Goal: Information Seeking & Learning: Find specific fact

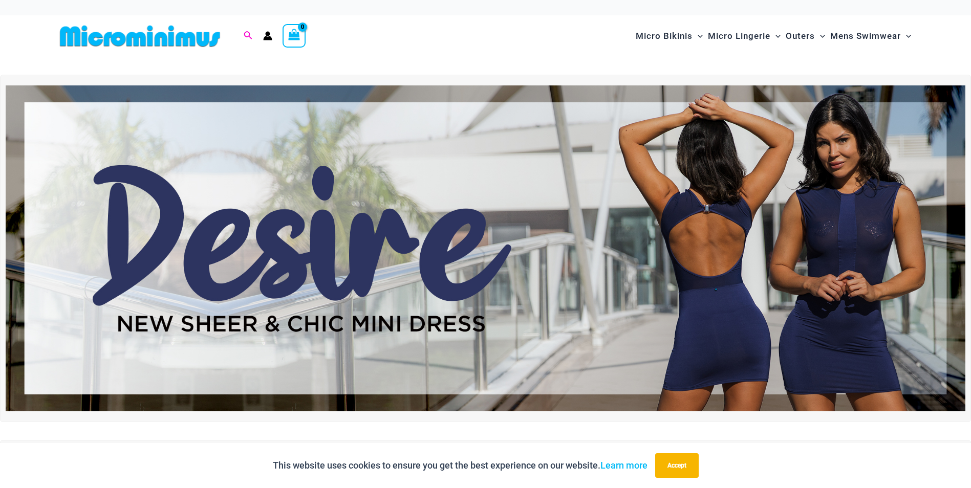
click at [245, 35] on icon "Search icon link" at bounding box center [248, 35] width 8 height 9
click at [309, 36] on input "Search for: Search" at bounding box center [313, 36] width 120 height 30
paste input "**********"
type input "**********"
click button "Search" at bounding box center [0, 0] width 0 height 0
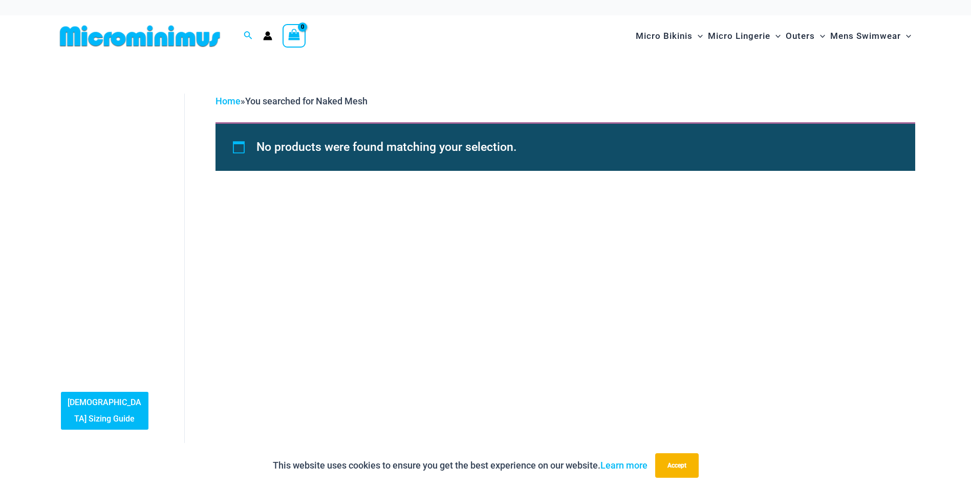
click at [265, 33] on icon "Account icon link" at bounding box center [267, 35] width 9 height 9
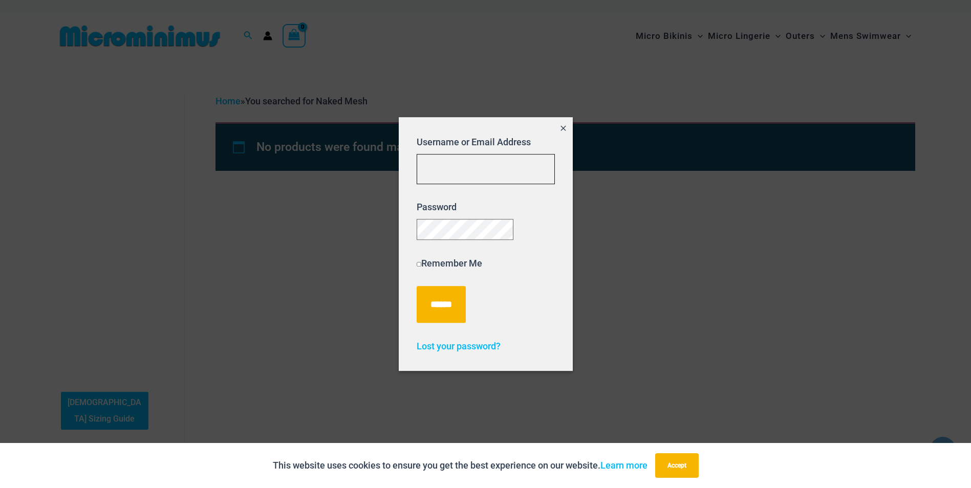
click at [472, 163] on input "Username or Email Address" at bounding box center [485, 169] width 138 height 30
type input "**********"
click at [458, 310] on input "******" at bounding box center [440, 304] width 49 height 37
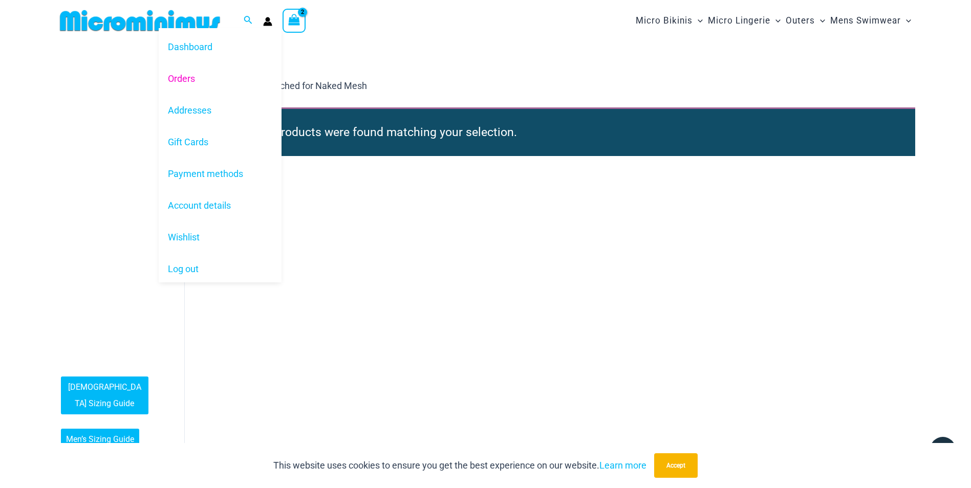
type input "**********"
click at [195, 77] on link "Orders" at bounding box center [220, 78] width 123 height 32
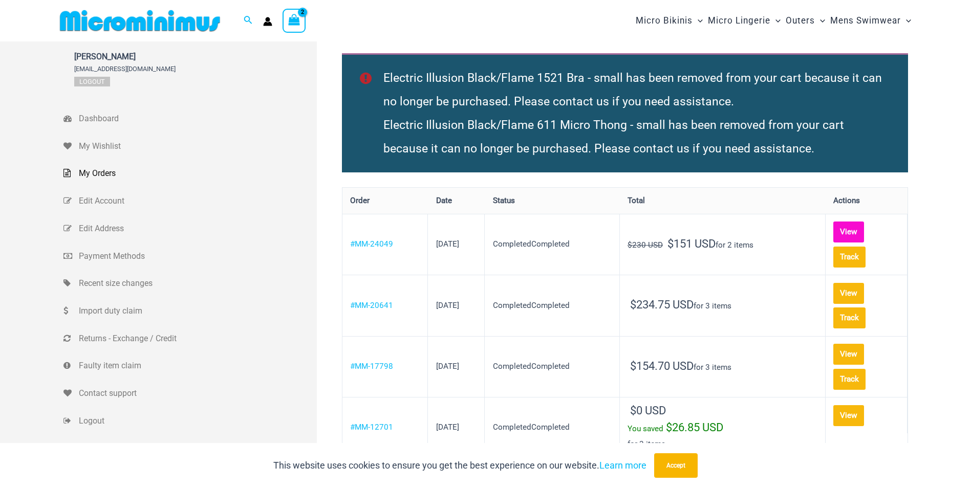
type input "**********"
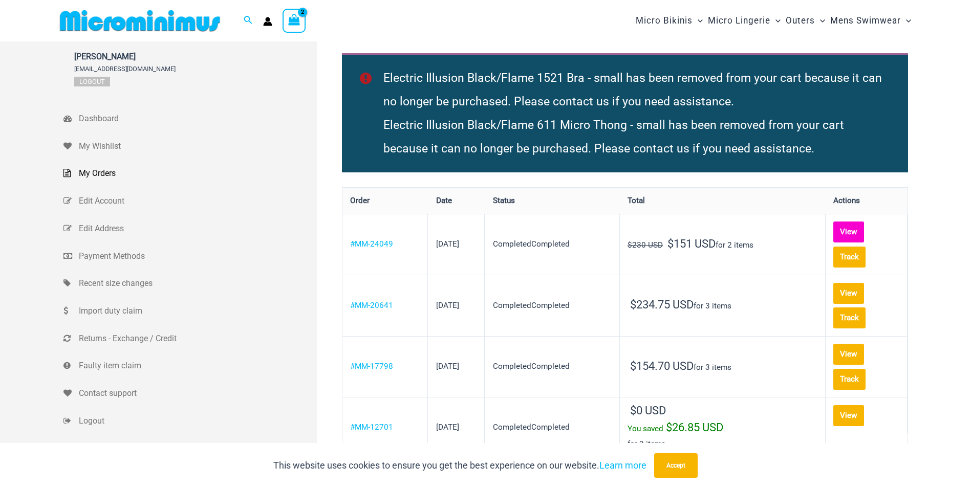
click at [852, 235] on link "View" at bounding box center [848, 232] width 31 height 21
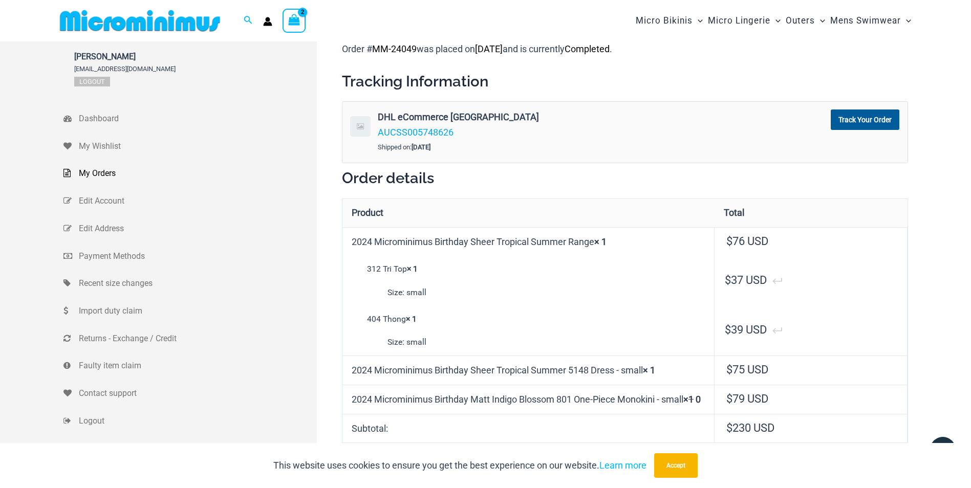
type input "**********"
click at [295, 18] on icon "View Shopping Cart, 2 items" at bounding box center [294, 20] width 12 height 12
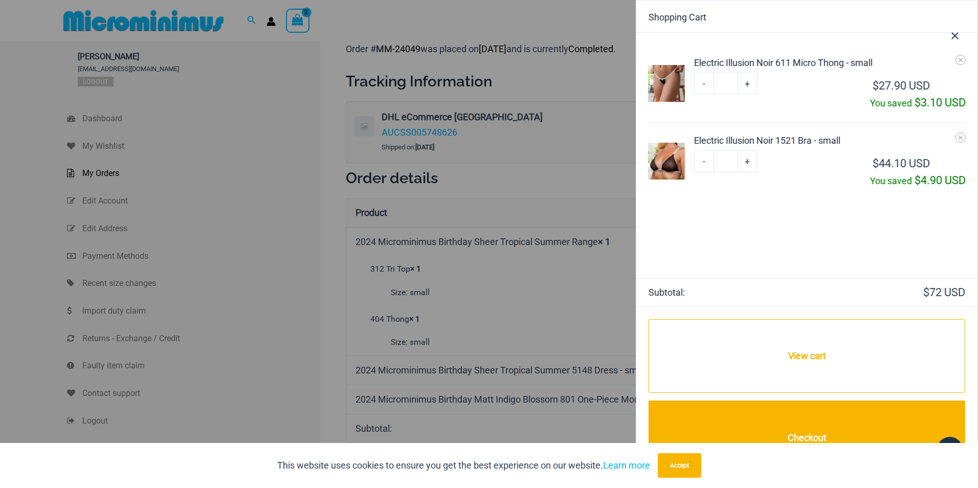
click at [441, 19] on div at bounding box center [489, 244] width 978 height 488
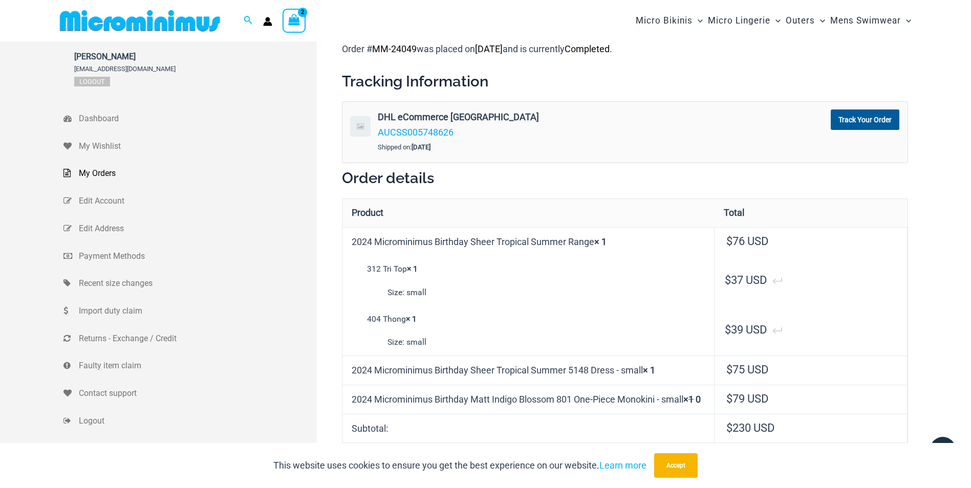
click at [399, 290] on strong "Size:" at bounding box center [395, 292] width 17 height 15
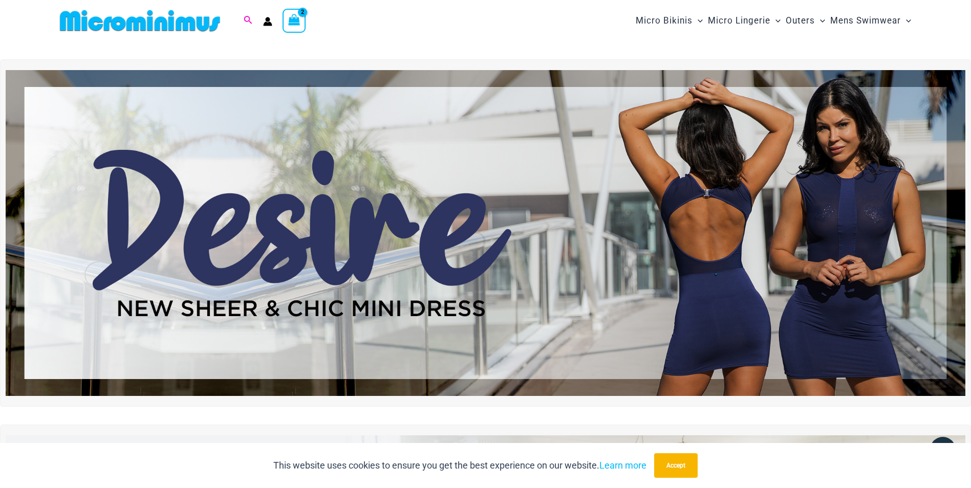
type input "**********"
click at [249, 20] on icon "Search icon link" at bounding box center [248, 20] width 8 height 8
type input "**********"
click button "Search" at bounding box center [0, 0] width 0 height 0
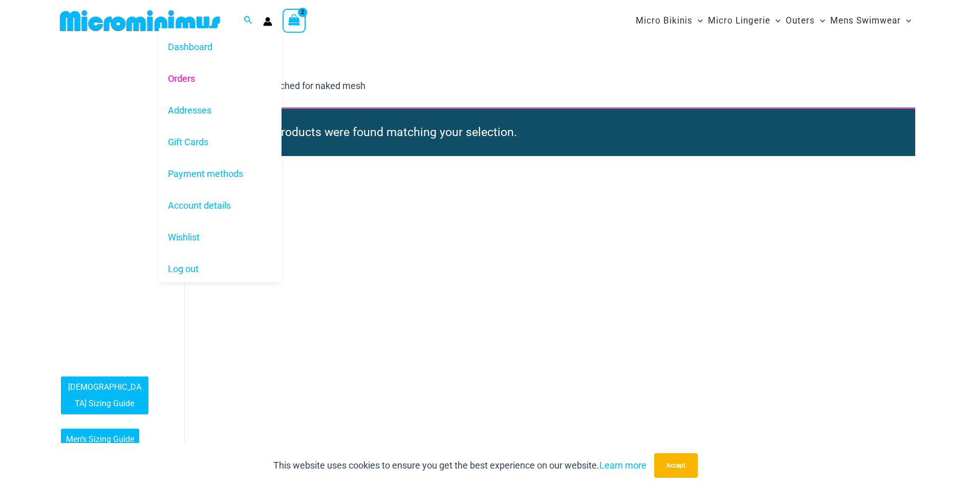
type input "**********"
click at [189, 77] on link "Orders" at bounding box center [220, 78] width 123 height 32
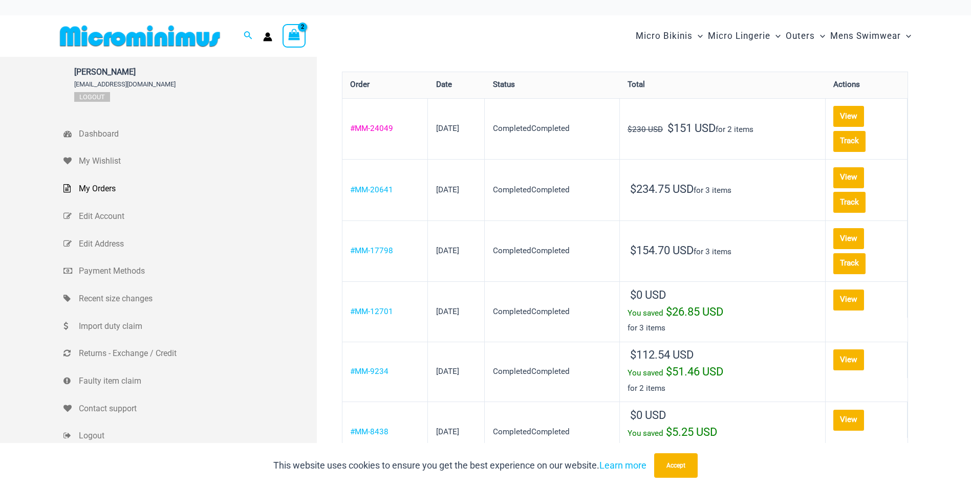
type input "**********"
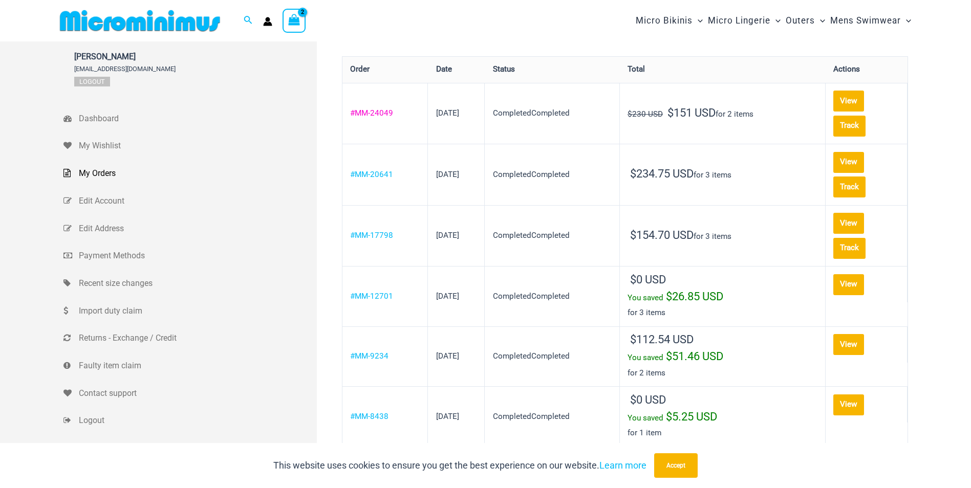
click at [374, 129] on th "#MM-24049" at bounding box center [384, 113] width 85 height 61
click at [380, 106] on th "#MM-24049" at bounding box center [384, 113] width 85 height 61
click at [375, 113] on link "#MM-24049" at bounding box center [371, 112] width 43 height 9
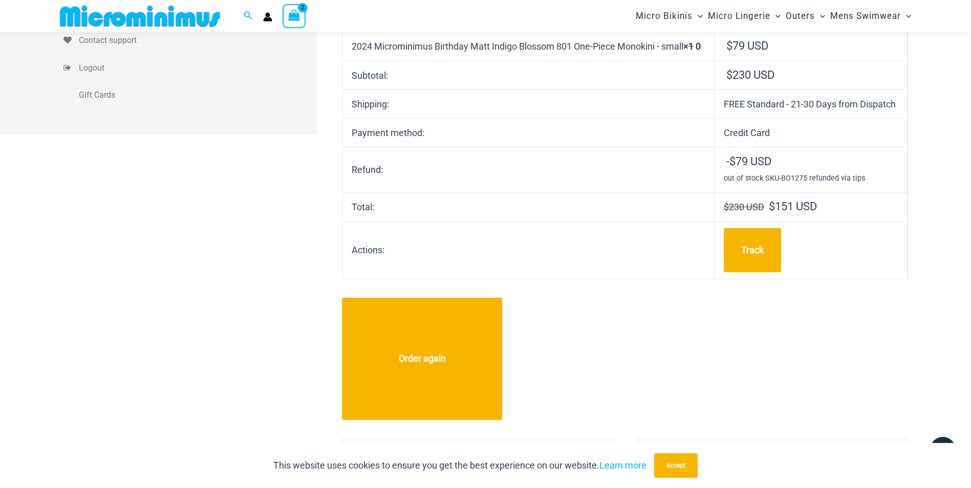
scroll to position [298, 0]
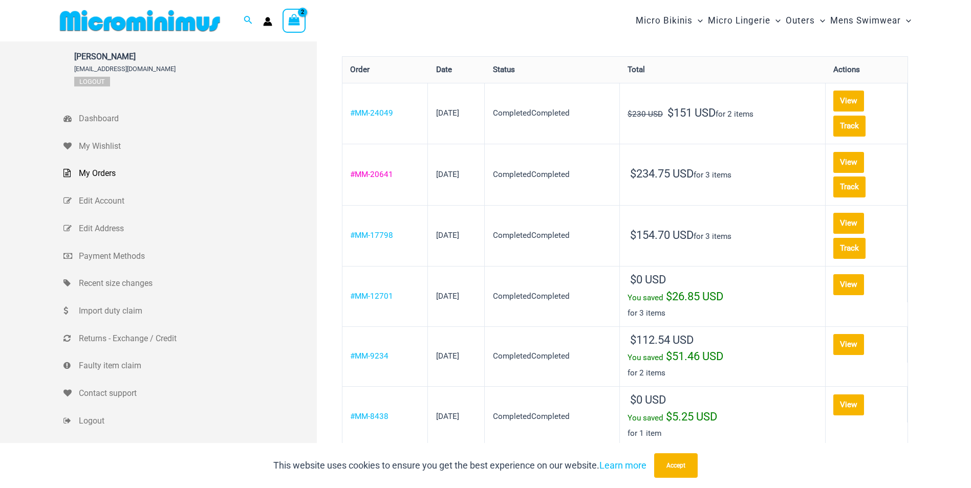
click at [381, 170] on link "#MM-20641" at bounding box center [371, 174] width 43 height 9
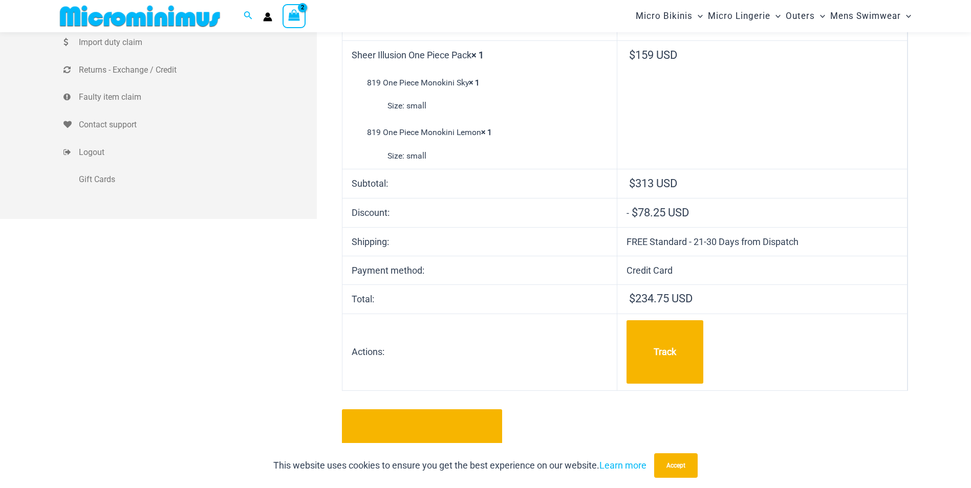
scroll to position [349, 0]
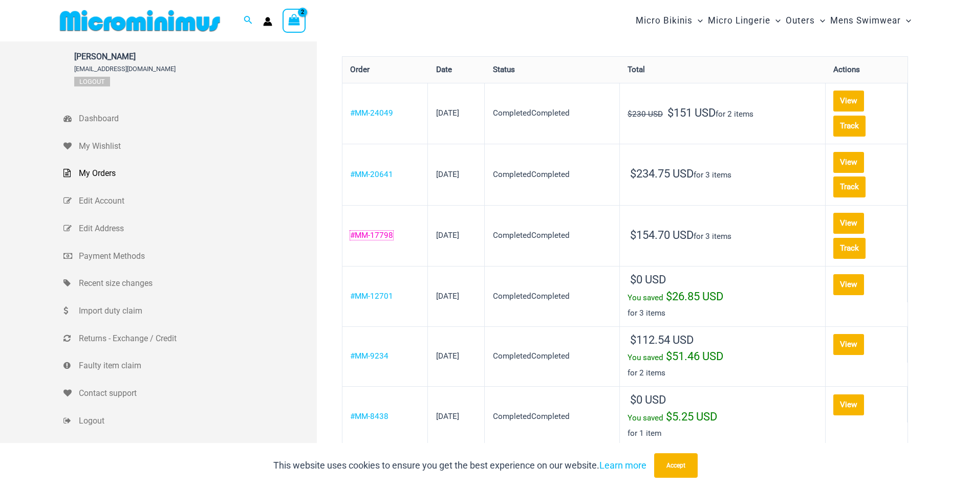
click at [379, 231] on link "#MM-17798" at bounding box center [371, 235] width 43 height 9
click at [380, 292] on link "#MM-12701" at bounding box center [371, 296] width 43 height 9
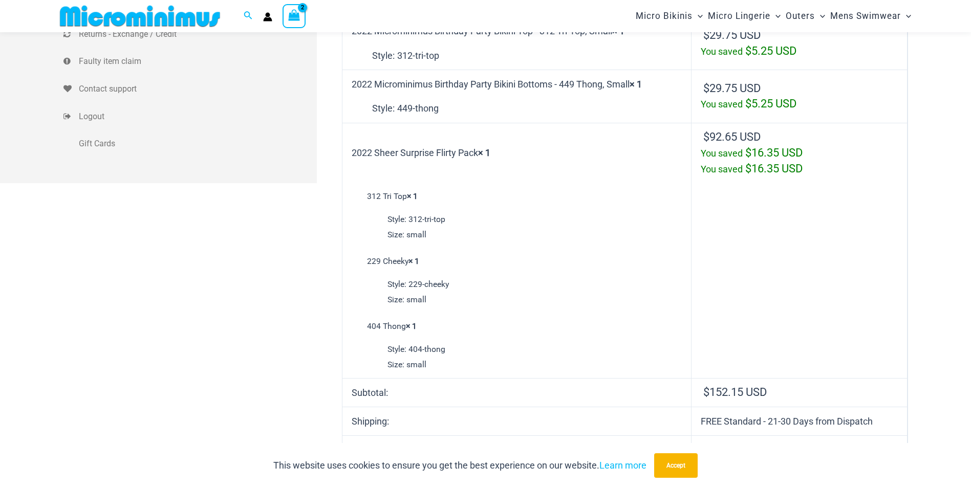
scroll to position [298, 0]
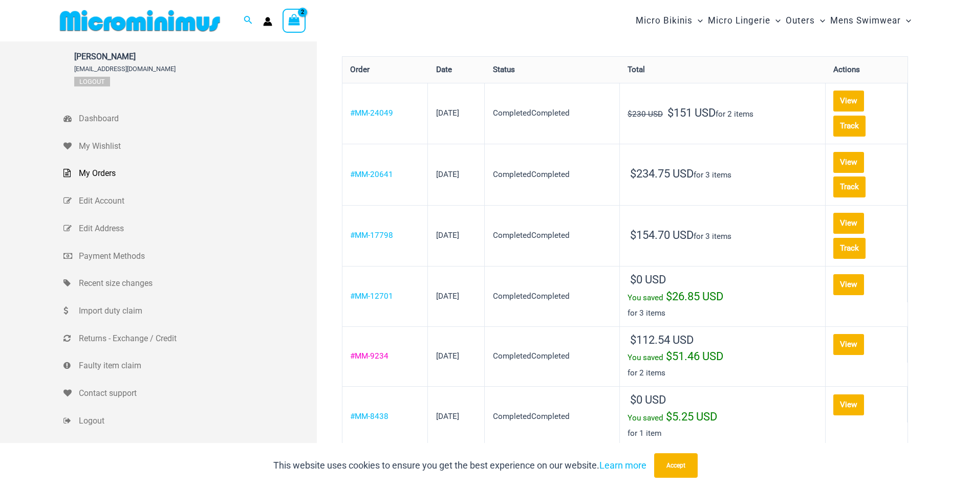
click at [374, 352] on link "#MM-9234" at bounding box center [369, 356] width 38 height 9
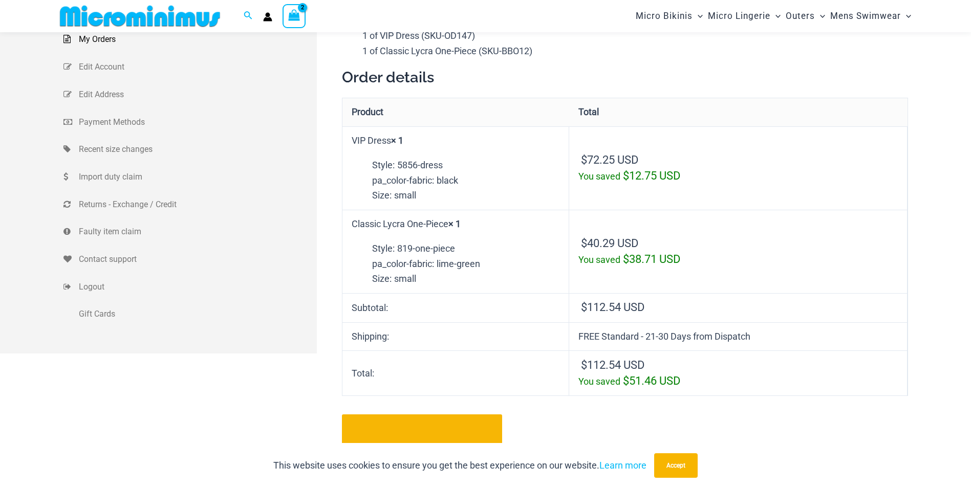
scroll to position [143, 0]
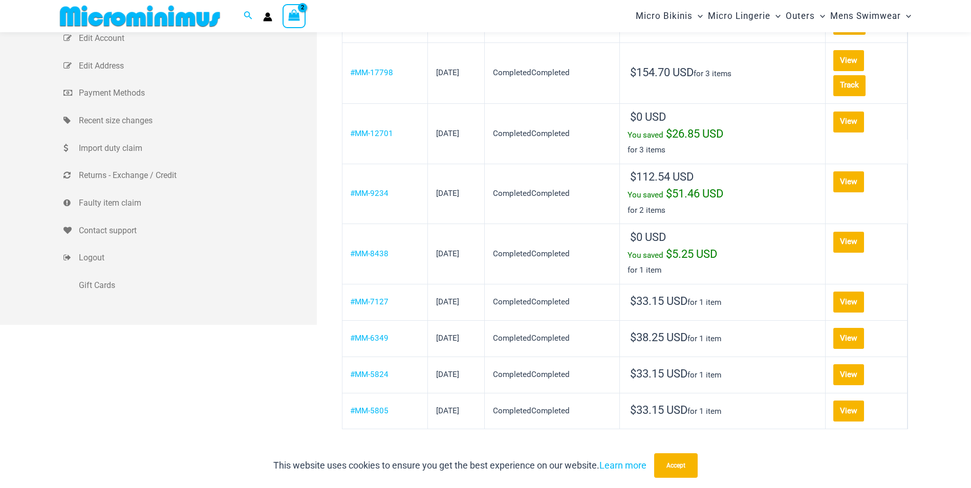
scroll to position [153, 0]
click at [368, 249] on link "#MM-8438" at bounding box center [369, 253] width 38 height 9
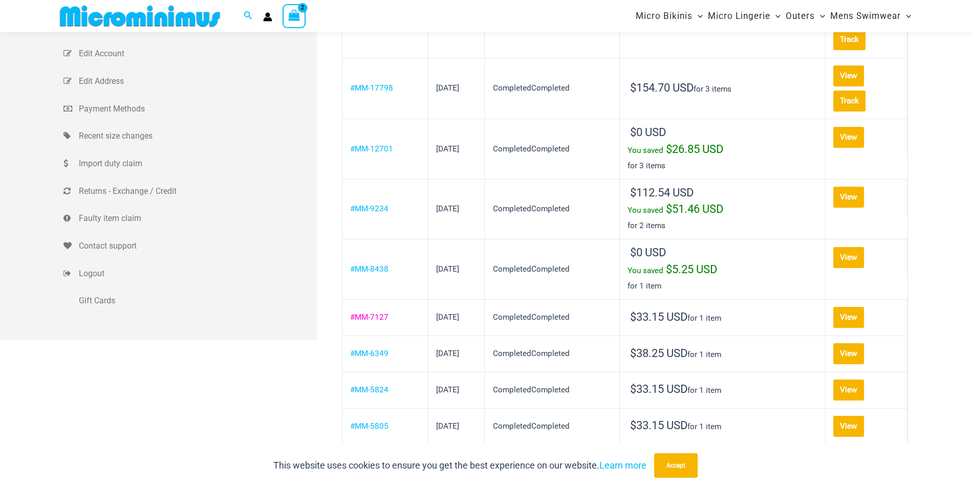
click at [371, 313] on link "#MM-7127" at bounding box center [369, 317] width 38 height 9
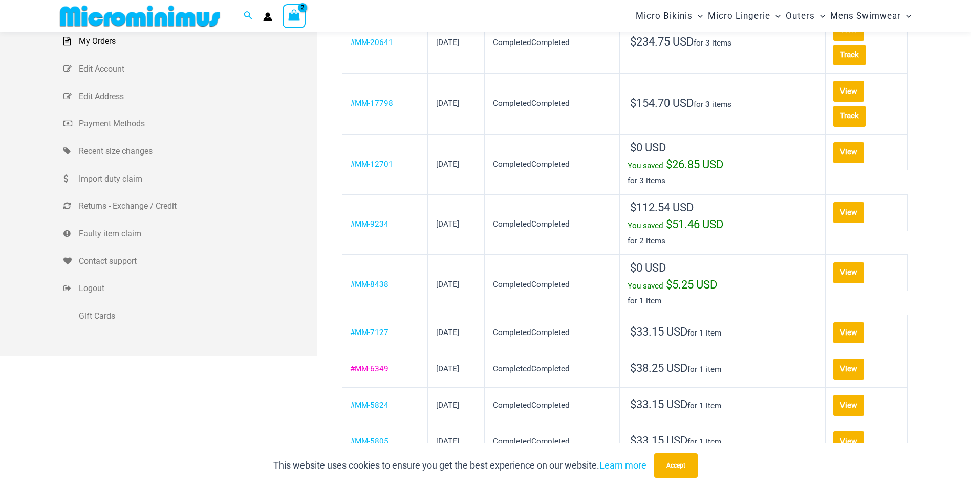
click at [381, 366] on th "#MM-6349" at bounding box center [384, 369] width 85 height 36
click at [382, 364] on link "#MM-6349" at bounding box center [369, 368] width 38 height 9
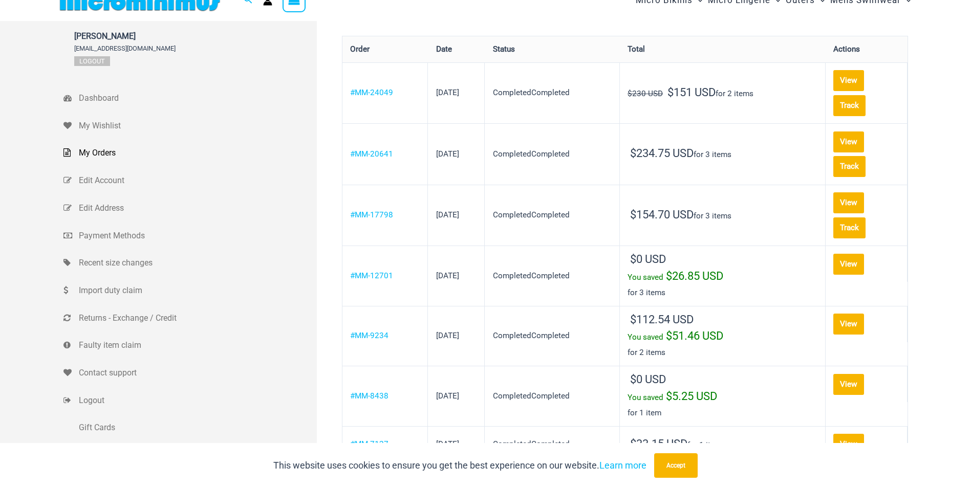
scroll to position [0, 0]
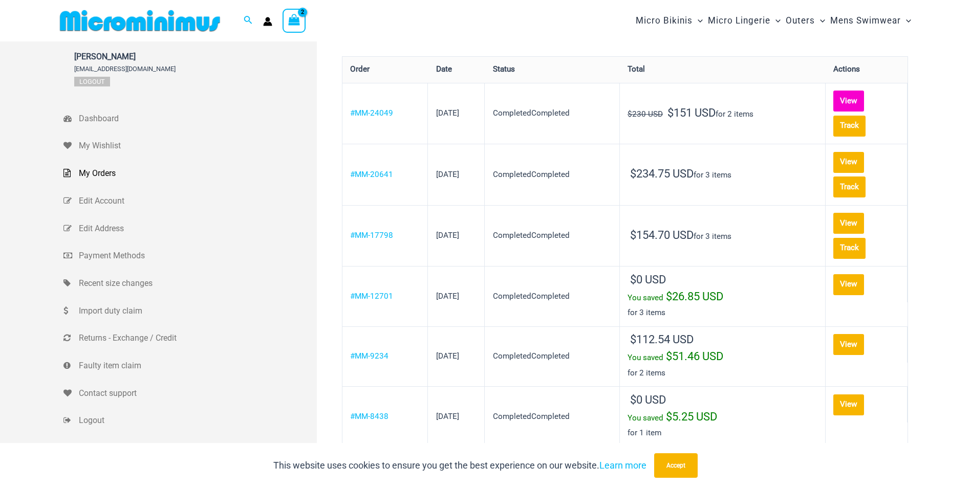
click at [853, 98] on link "View" at bounding box center [848, 101] width 31 height 21
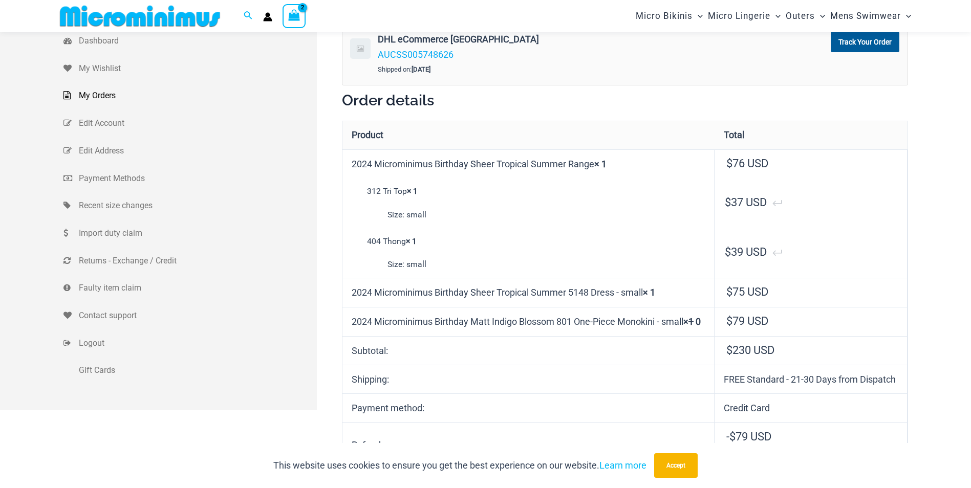
scroll to position [144, 0]
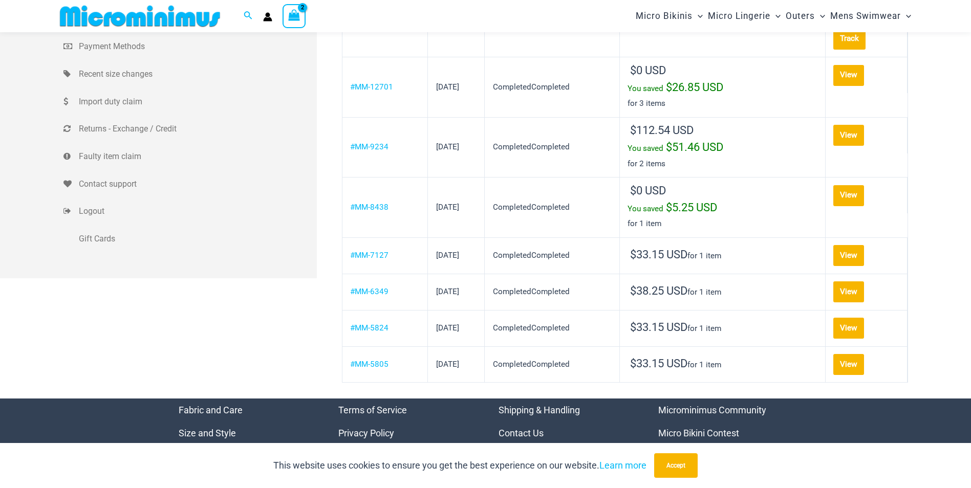
scroll to position [256, 0]
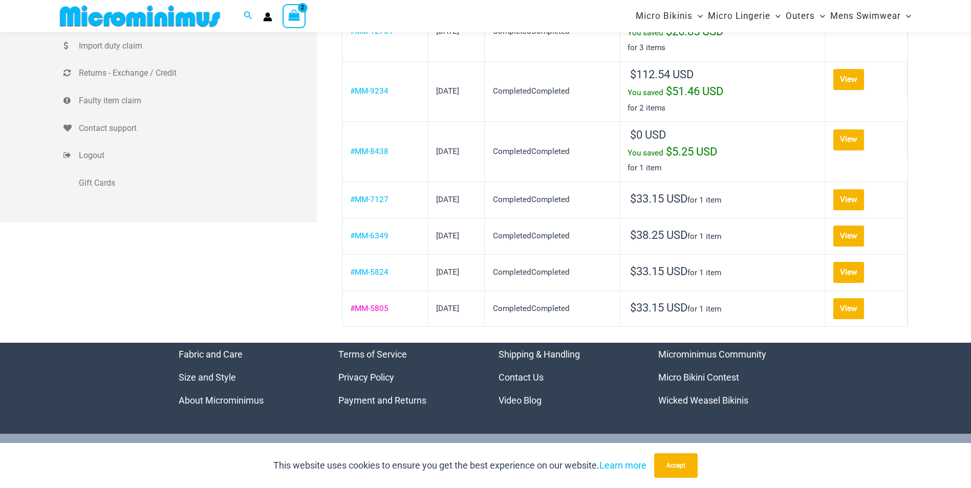
click at [380, 304] on link "#MM-5805" at bounding box center [369, 308] width 38 height 9
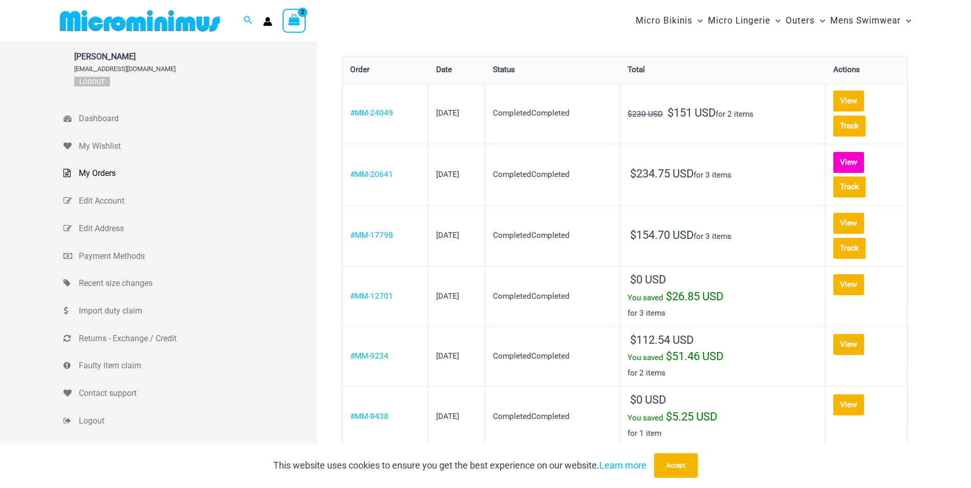
click at [855, 160] on link "View" at bounding box center [848, 162] width 31 height 21
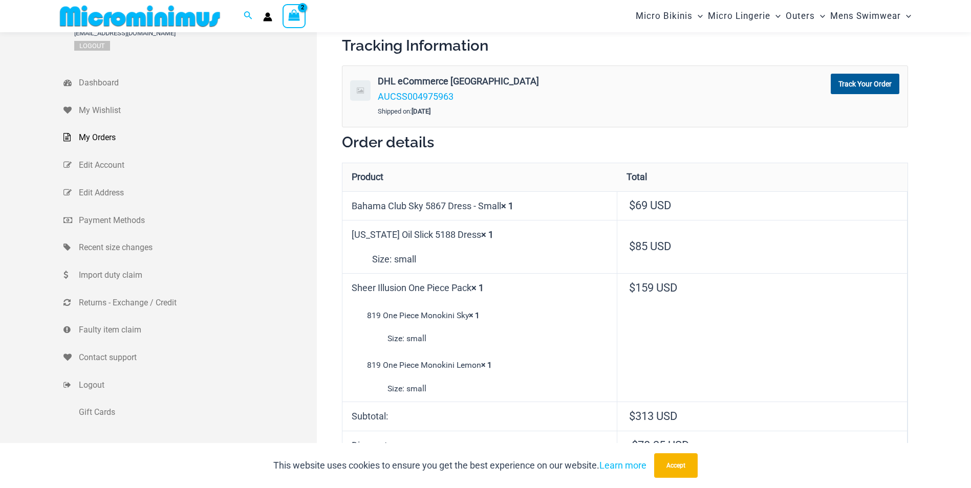
scroll to position [42, 0]
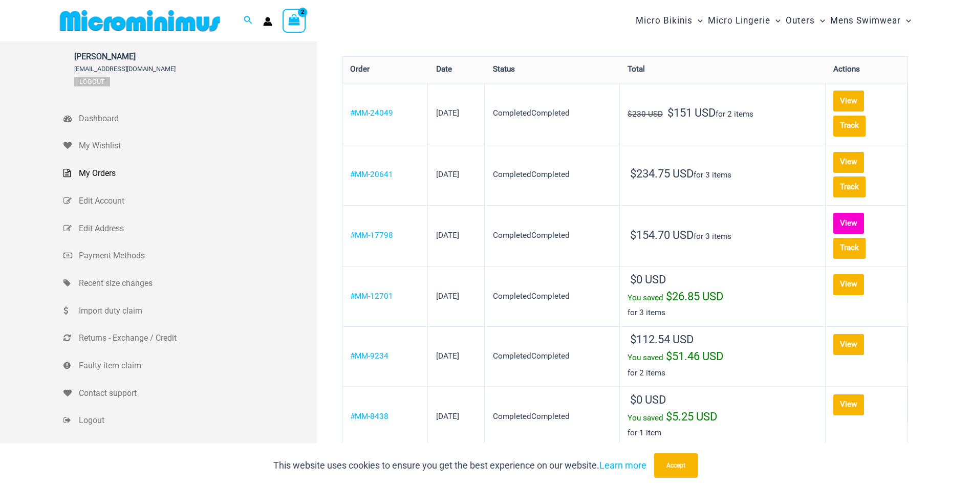
click at [852, 213] on link "View" at bounding box center [848, 223] width 31 height 21
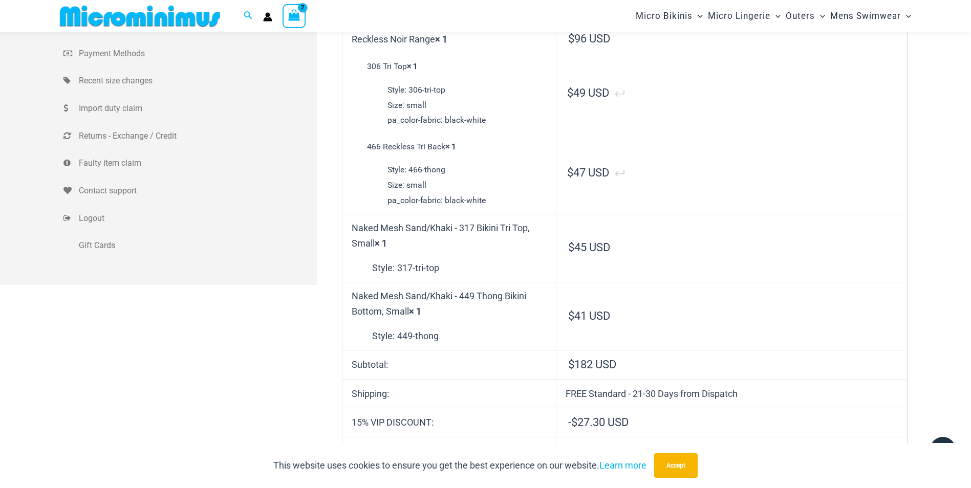
scroll to position [195, 0]
type input "**********"
drag, startPoint x: 351, startPoint y: 226, endPoint x: 378, endPoint y: 226, distance: 26.6
click at [378, 226] on td "Naked Mesh Sand/Khaki - 317 Bikini Tri Top, Small × 1 Style: 317-tri-top" at bounding box center [449, 246] width 214 height 68
drag, startPoint x: 378, startPoint y: 226, endPoint x: 530, endPoint y: 227, distance: 152.5
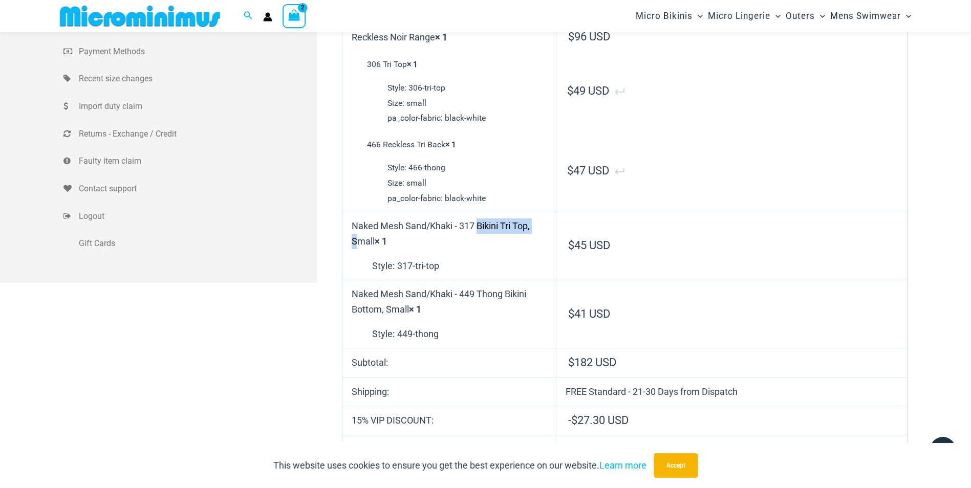
click at [530, 227] on td "Naked Mesh Sand/Khaki - 317 Bikini Tri Top, Small × 1 Style: 317-tri-top" at bounding box center [449, 246] width 214 height 68
click at [530, 224] on td "Naked Mesh Sand/Khaki - 317 Bikini Tri Top, Small × 1 Style: 317-tri-top" at bounding box center [449, 246] width 214 height 68
copy td "317 Bikini Tri Top"
click at [377, 248] on td "Naked Mesh Sand/Khaki - 317 Bikini Tri Top, Small × 1 Style: 317-tri-top" at bounding box center [449, 246] width 214 height 68
drag, startPoint x: 463, startPoint y: 297, endPoint x: 379, endPoint y: 309, distance: 84.2
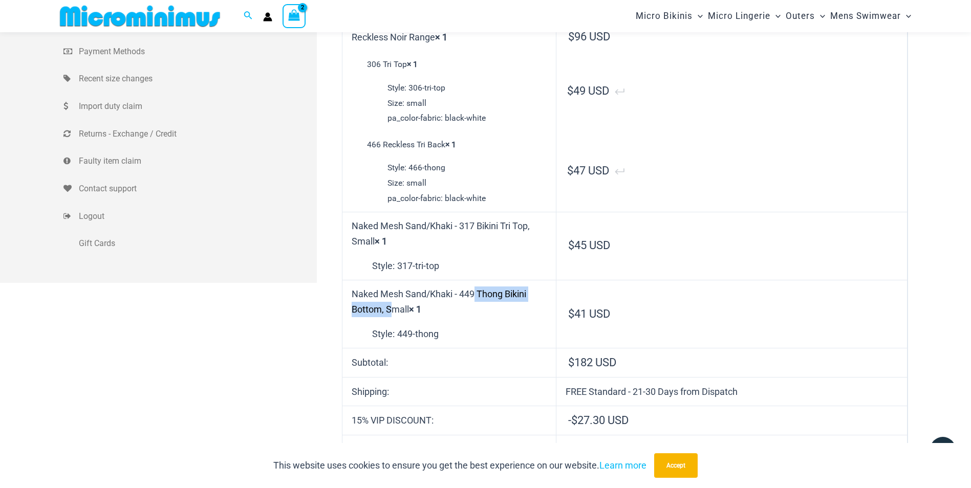
click at [379, 309] on td "Naked Mesh Sand/Khaki - 449 Thong Bikini Bottom, Small × 1 Style: 449-thong" at bounding box center [449, 314] width 214 height 68
copy td "449 Thong Bikini Bottom"
click at [389, 295] on td "Naked Mesh Sand/Khaki - 449 Thong Bikini Bottom, Small × 1 Style: 449-thong" at bounding box center [449, 314] width 214 height 68
drag, startPoint x: 352, startPoint y: 290, endPoint x: 452, endPoint y: 295, distance: 100.9
click at [452, 295] on td "Naked Mesh Sand/Khaki - 449 Thong Bikini Bottom, Small × 1 Style: 449-thong" at bounding box center [449, 314] width 214 height 68
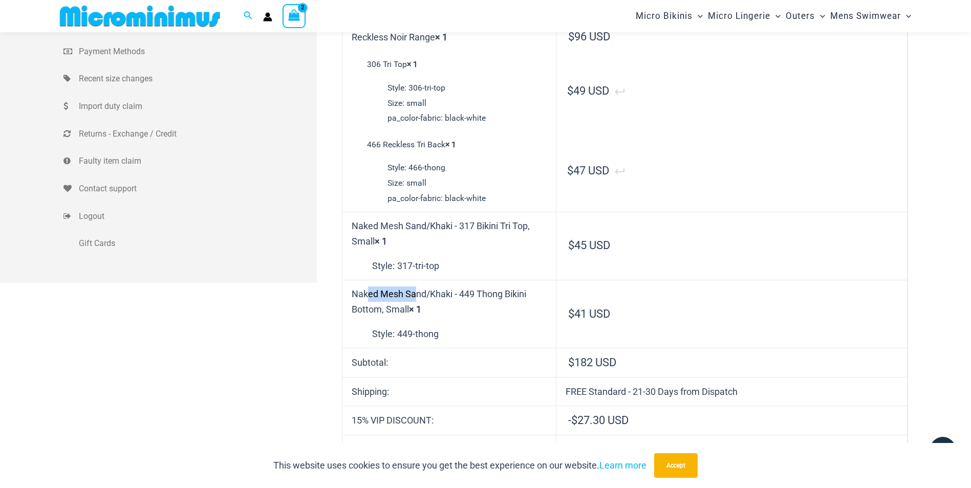
drag, startPoint x: 452, startPoint y: 295, endPoint x: 402, endPoint y: 294, distance: 50.7
click at [402, 294] on td "Naked Mesh Sand/Khaki - 449 Thong Bikini Bottom, Small × 1 Style: 449-thong" at bounding box center [449, 314] width 214 height 68
copy td "Naked Mesh"
click at [420, 297] on td "Naked Mesh Sand/Khaki - 449 Thong Bikini Bottom, Small × 1 Style: 449-thong" at bounding box center [449, 314] width 214 height 68
drag, startPoint x: 407, startPoint y: 295, endPoint x: 454, endPoint y: 294, distance: 47.6
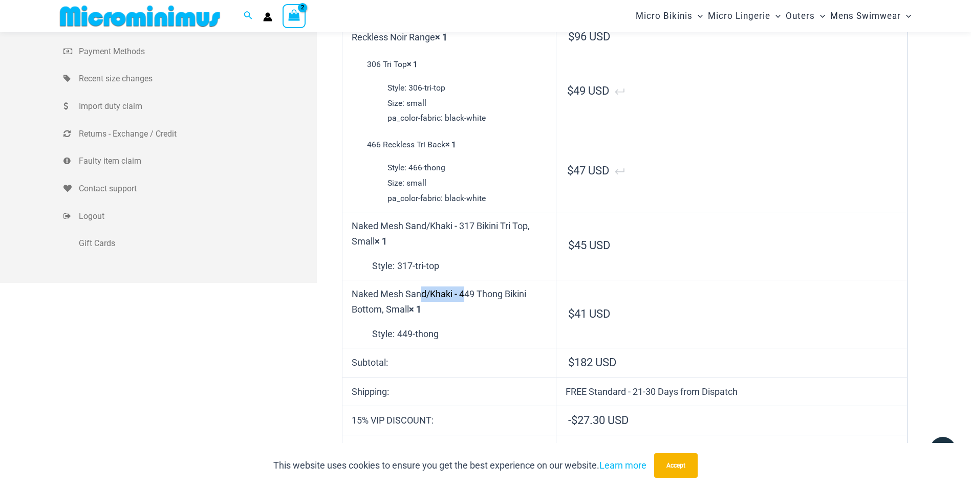
click at [454, 294] on td "Naked Mesh Sand/Khaki - 449 Thong Bikini Bottom, Small × 1 Style: 449-thong" at bounding box center [449, 314] width 214 height 68
copy td "Sand/Khaki"
click at [469, 313] on td "Naked Mesh Sand/Khaki - 449 Thong Bikini Bottom, Small × 1 Style: 449-thong" at bounding box center [449, 314] width 214 height 68
drag, startPoint x: 460, startPoint y: 295, endPoint x: 380, endPoint y: 307, distance: 80.8
click at [380, 307] on td "Naked Mesh Sand/Khaki - 449 Thong Bikini Bottom, Small × 1 Style: 449-thong" at bounding box center [449, 314] width 214 height 68
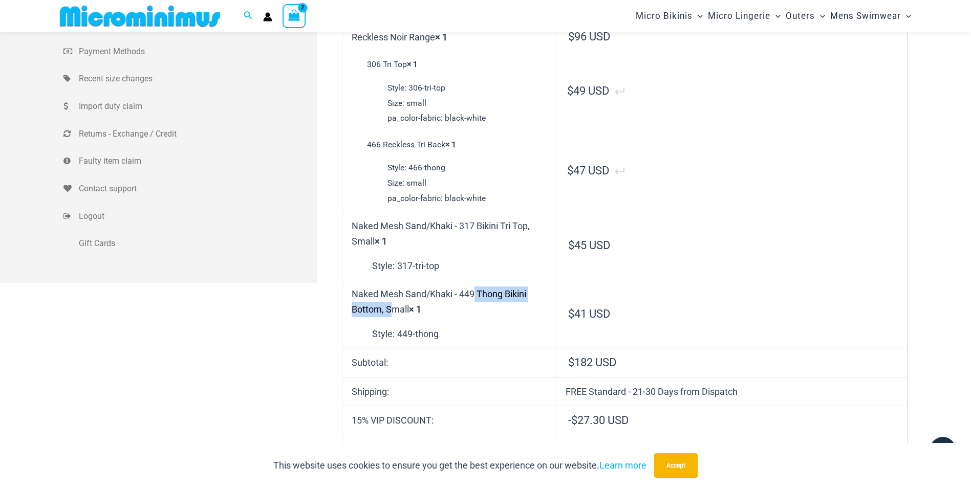
copy td "449 Thong Bikini Bottom"
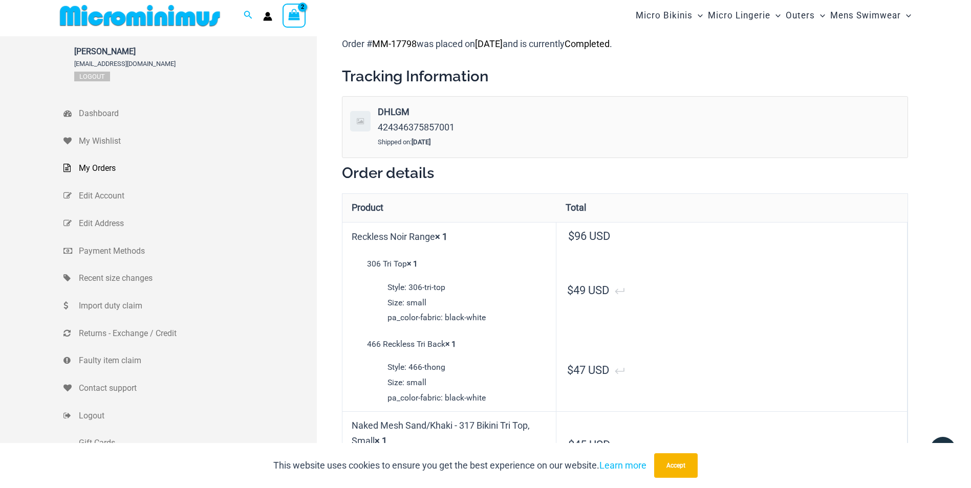
scroll to position [0, 0]
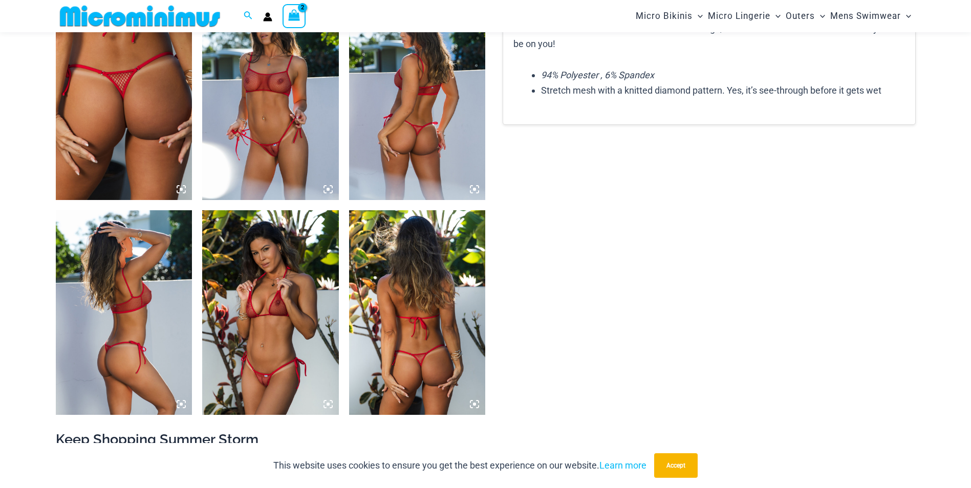
scroll to position [743, 0]
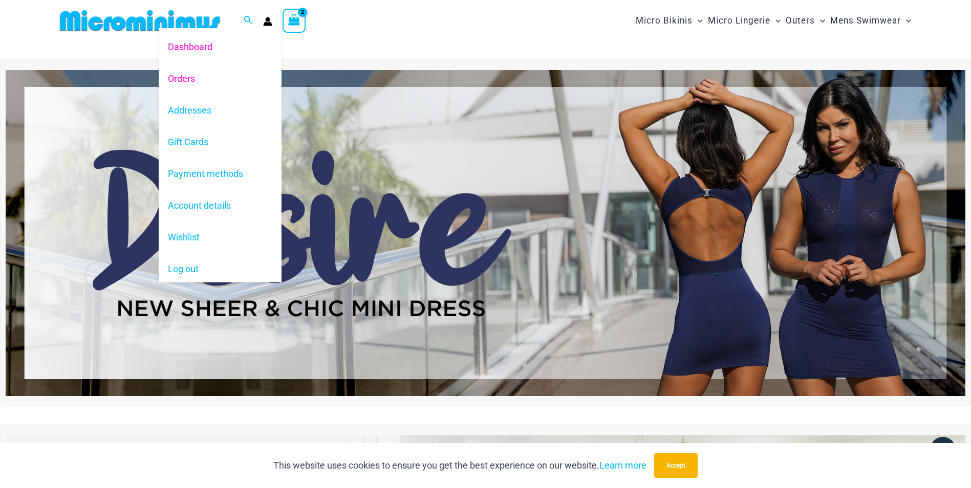
type input "**********"
click at [199, 75] on link "Orders" at bounding box center [220, 78] width 123 height 32
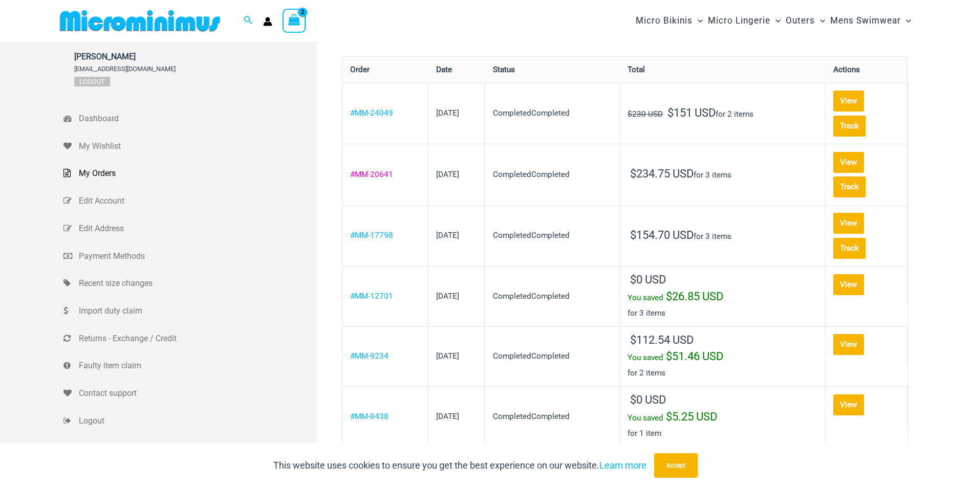
type input "**********"
click at [372, 183] on th "#MM-20641" at bounding box center [384, 174] width 85 height 61
click at [377, 170] on link "#MM-20641" at bounding box center [371, 174] width 43 height 9
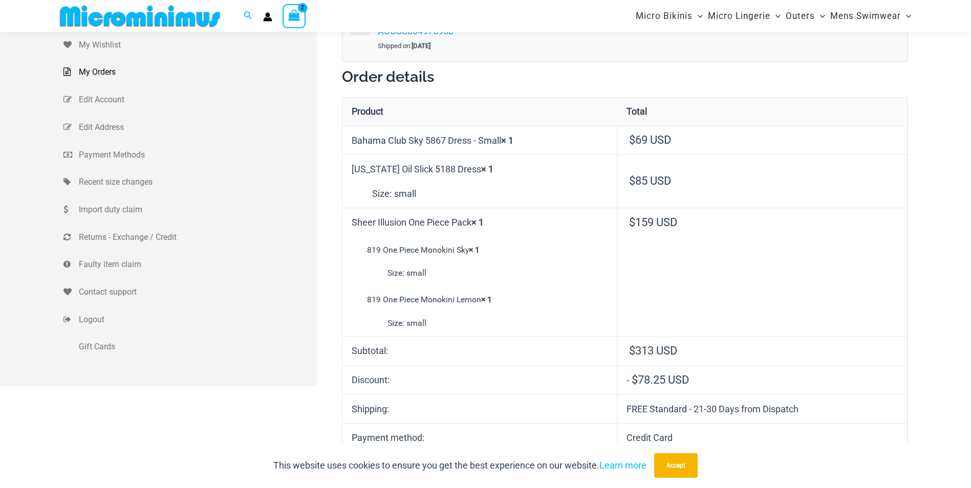
scroll to position [79, 0]
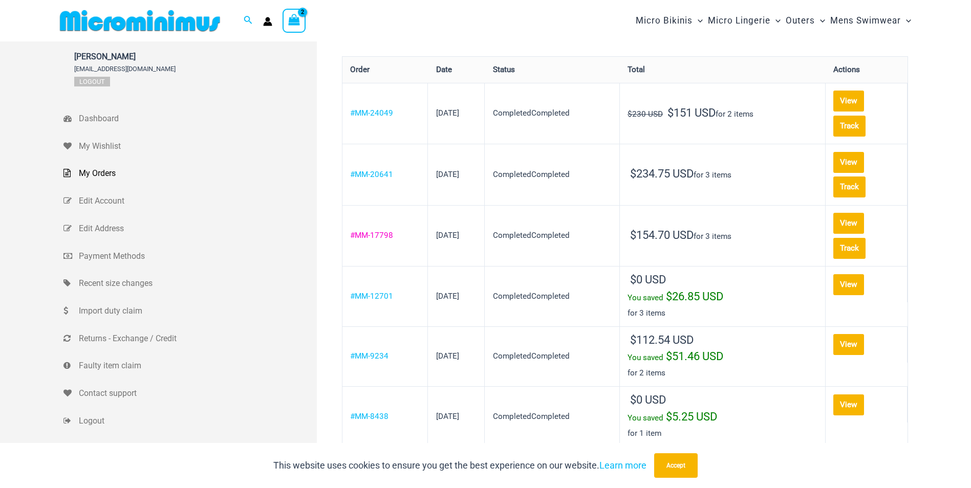
click at [377, 231] on link "#MM-17798" at bounding box center [371, 235] width 43 height 9
click at [380, 231] on link "#MM-17798" at bounding box center [371, 235] width 43 height 9
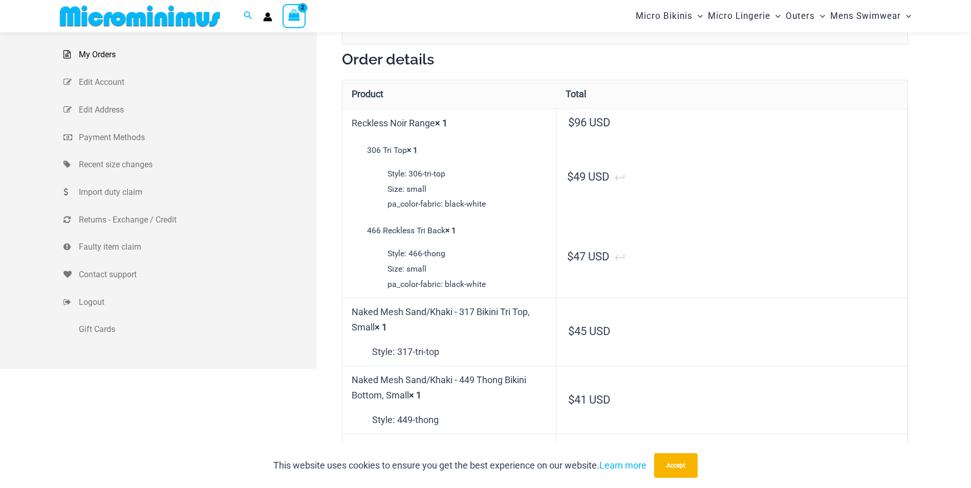
scroll to position [130, 0]
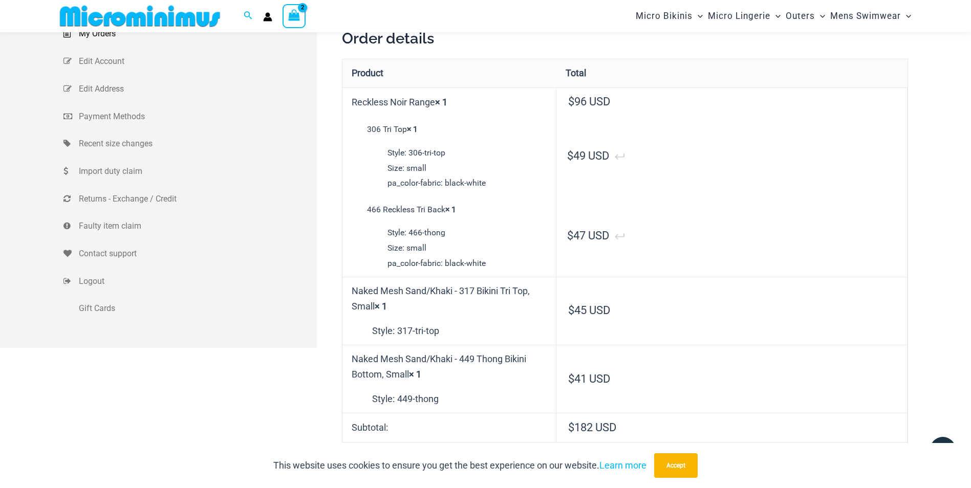
type input "**********"
drag, startPoint x: 366, startPoint y: 128, endPoint x: 407, endPoint y: 126, distance: 41.5
click at [407, 126] on div "306 Tri Top × 1 Style: 306-tri-top Size: small pa_color-fabric: black-white" at bounding box center [448, 156] width 197 height 69
copy div "306 Tri Top"
